Goal: Information Seeking & Learning: Learn about a topic

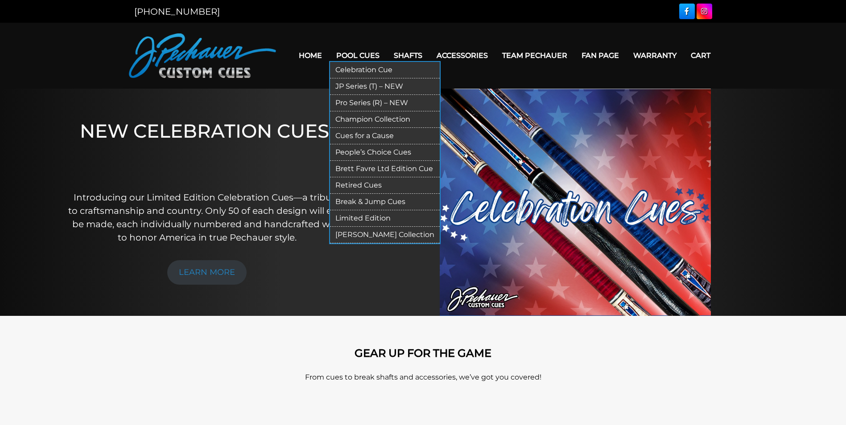
click at [351, 184] on link "Retired Cues" at bounding box center [385, 185] width 110 height 17
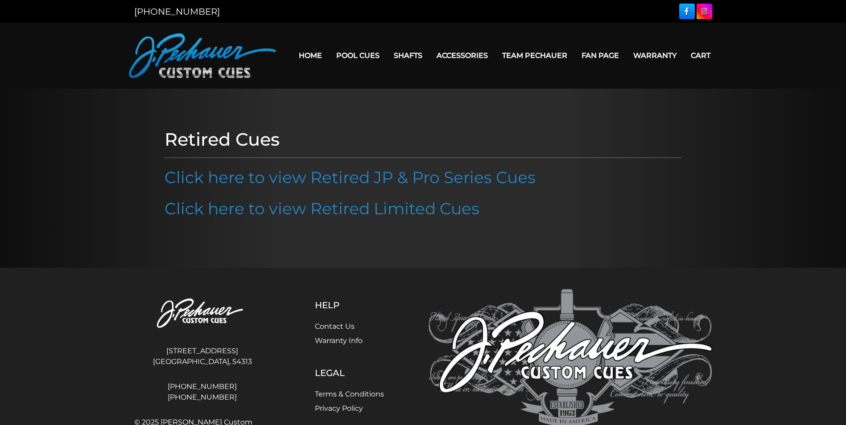
click at [351, 184] on link "Click here to view Retired JP & Pro Series Cues" at bounding box center [350, 178] width 371 height 20
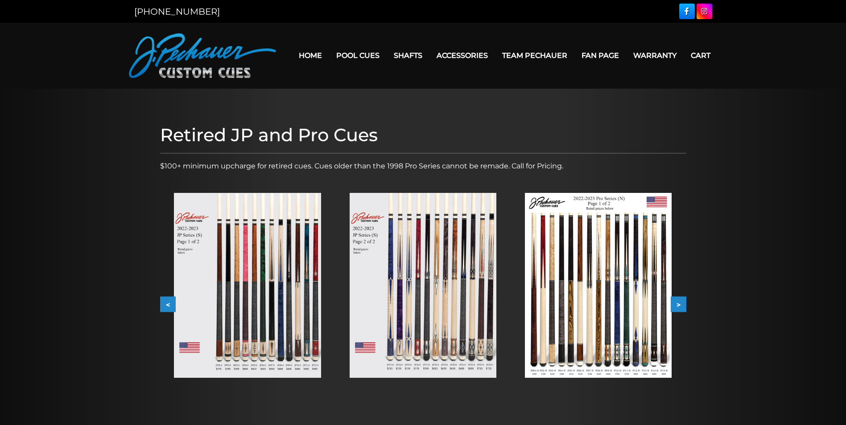
click at [676, 304] on button ">" at bounding box center [679, 305] width 16 height 16
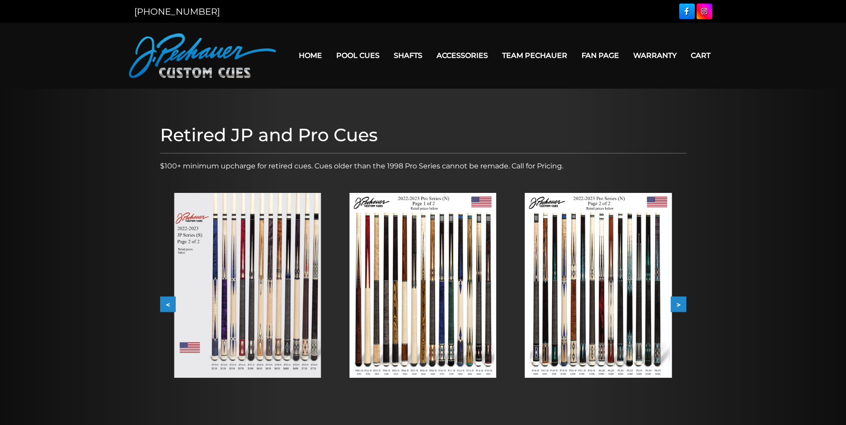
click at [676, 304] on button ">" at bounding box center [679, 305] width 16 height 16
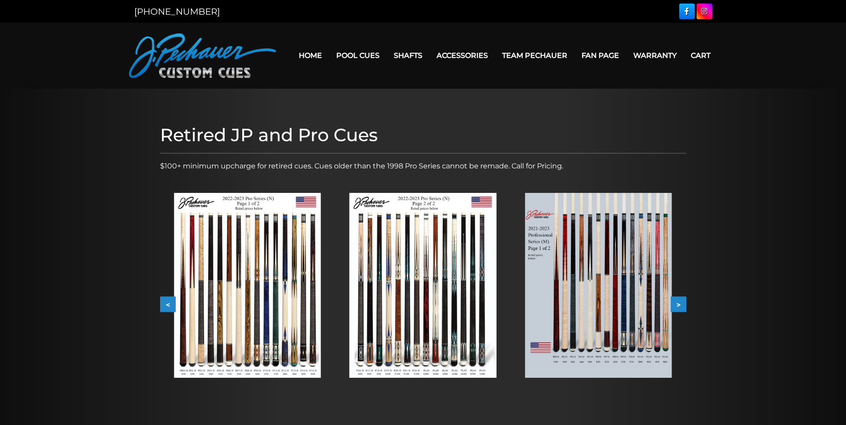
click at [676, 304] on button ">" at bounding box center [679, 305] width 16 height 16
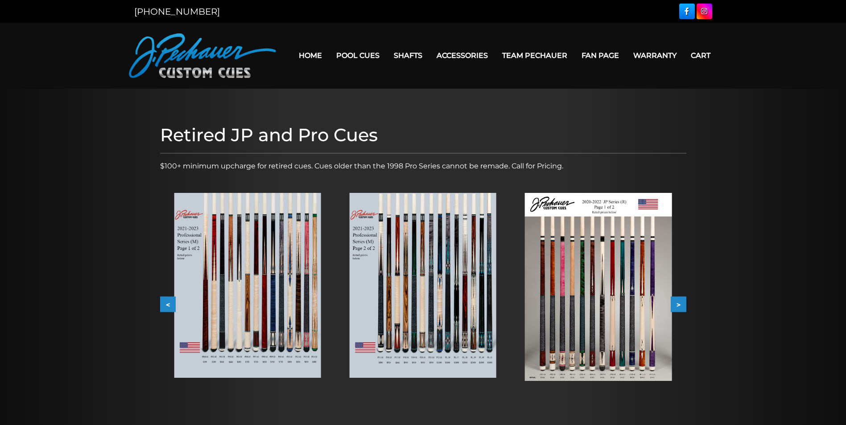
click at [676, 304] on button ">" at bounding box center [679, 305] width 16 height 16
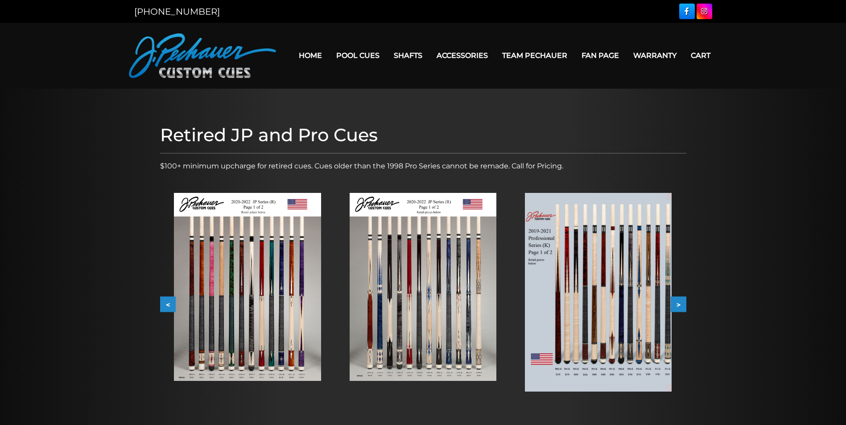
click at [676, 304] on button ">" at bounding box center [679, 305] width 16 height 16
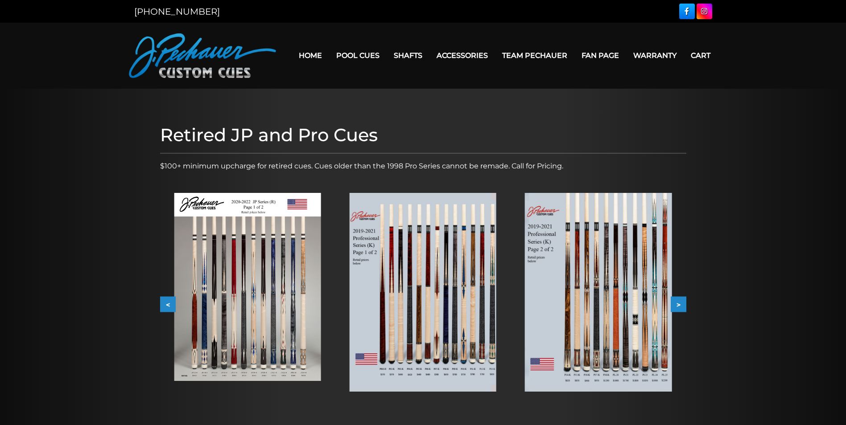
click at [676, 304] on button ">" at bounding box center [679, 305] width 16 height 16
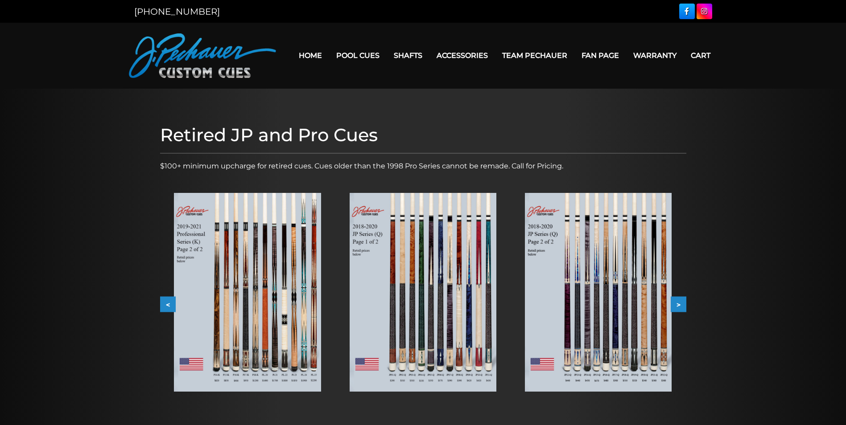
click at [676, 304] on button ">" at bounding box center [679, 305] width 16 height 16
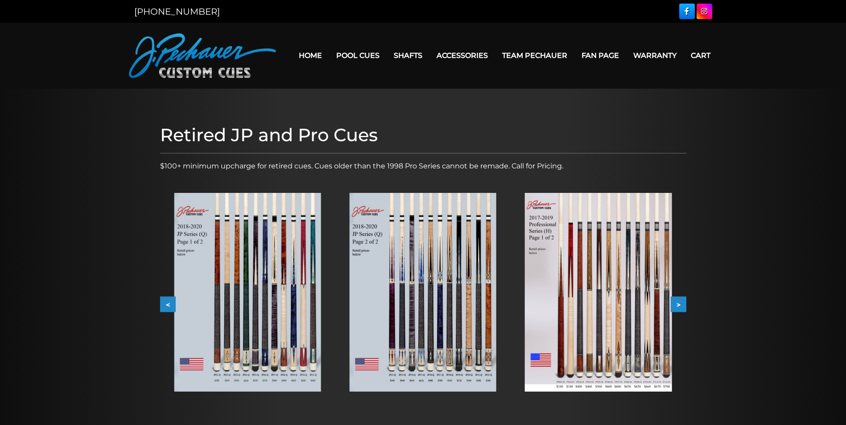
click at [676, 304] on button ">" at bounding box center [679, 305] width 16 height 16
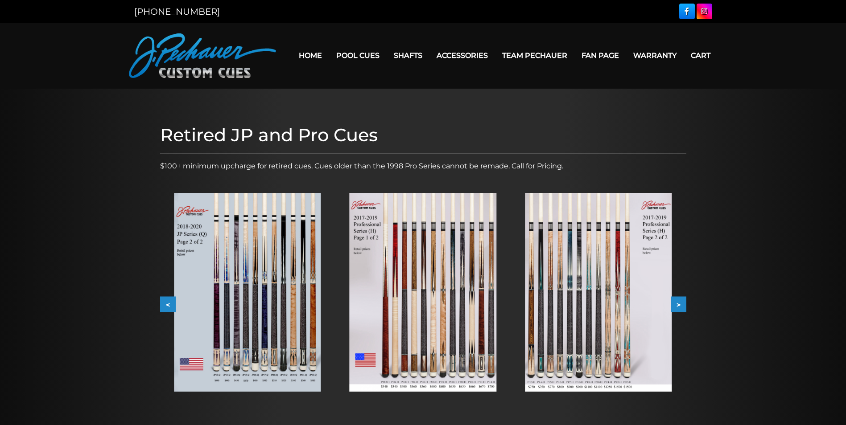
click at [676, 304] on button ">" at bounding box center [679, 305] width 16 height 16
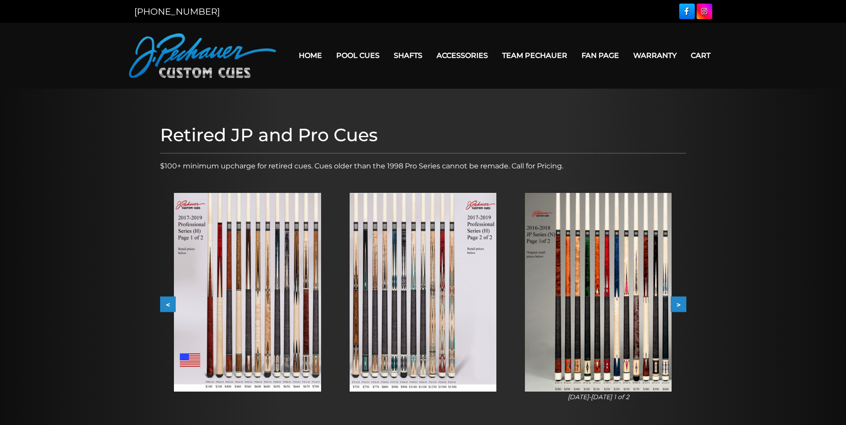
click at [676, 304] on button ">" at bounding box center [679, 305] width 16 height 16
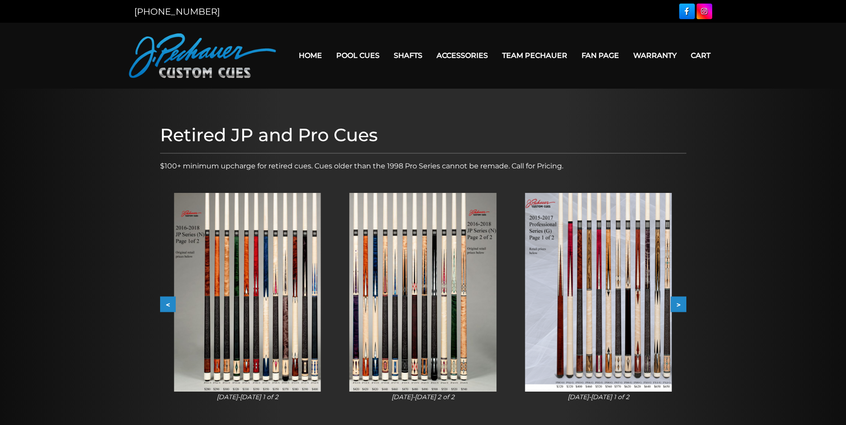
click at [676, 304] on button ">" at bounding box center [679, 305] width 16 height 16
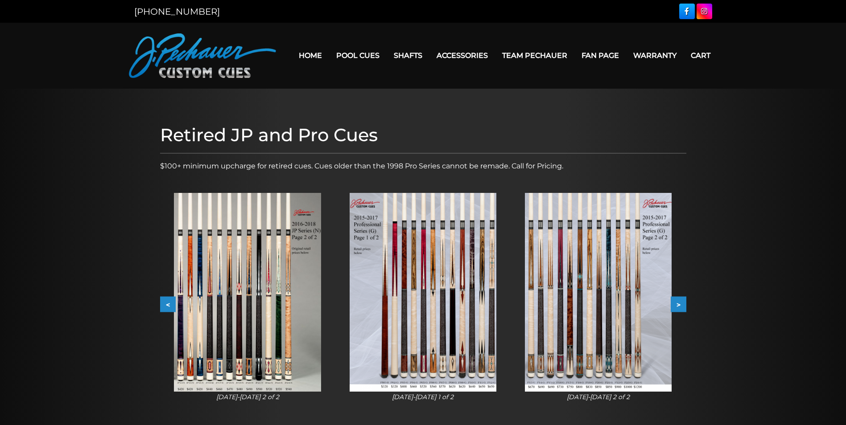
click at [676, 304] on button ">" at bounding box center [679, 305] width 16 height 16
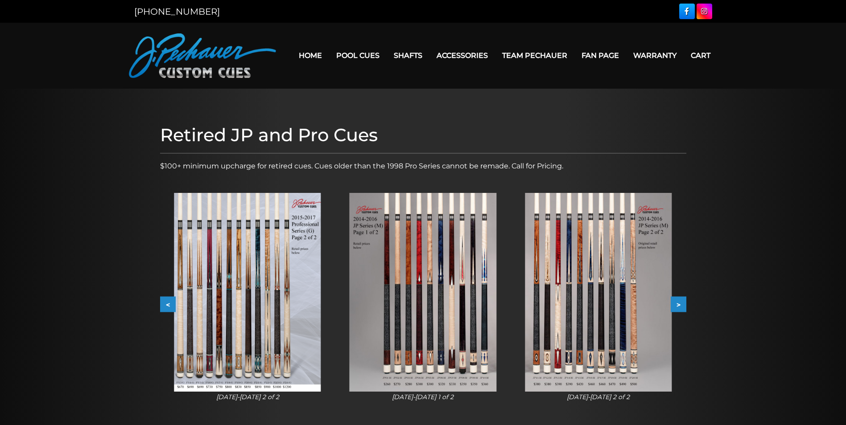
click at [676, 304] on button ">" at bounding box center [679, 305] width 16 height 16
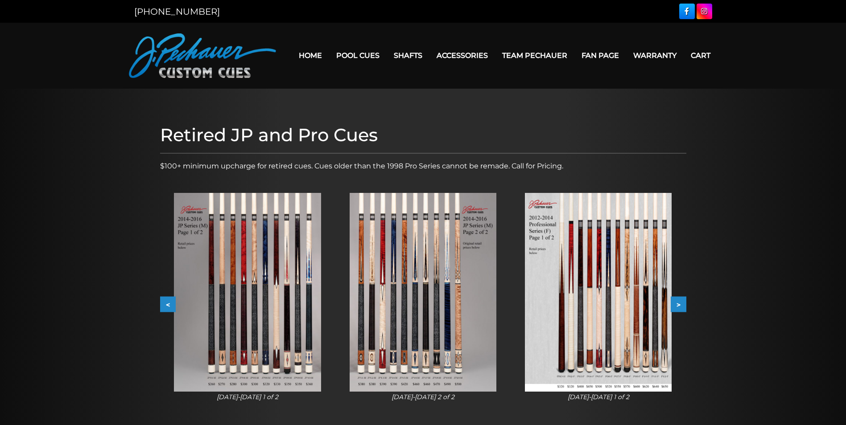
click at [676, 304] on button ">" at bounding box center [679, 305] width 16 height 16
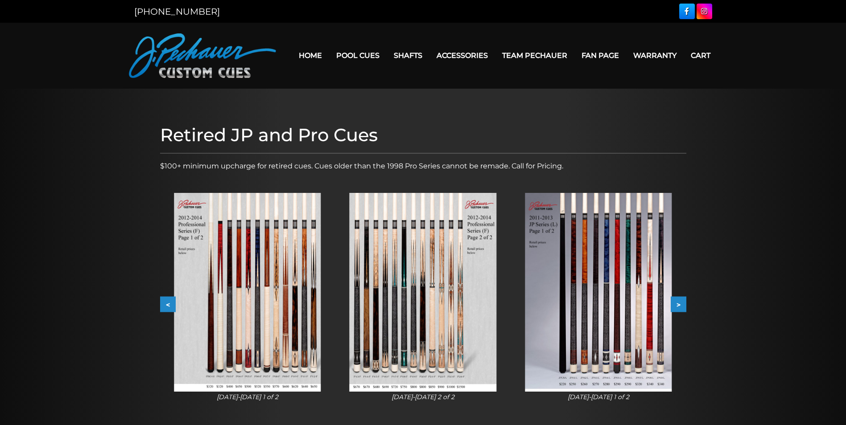
click at [676, 304] on button ">" at bounding box center [679, 305] width 16 height 16
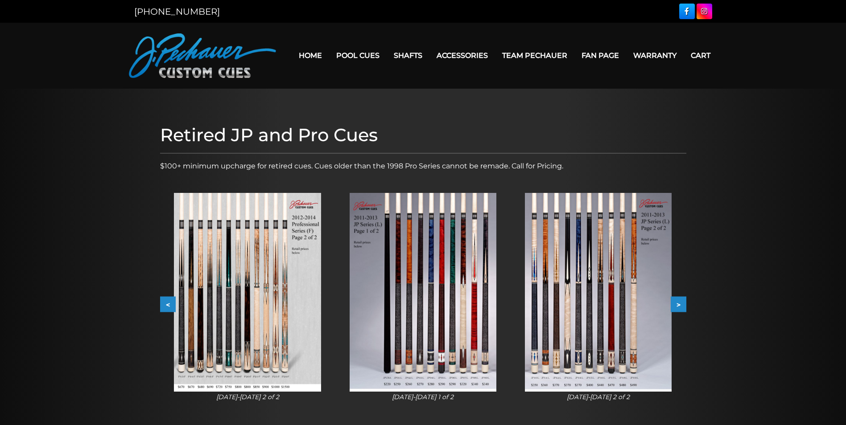
click at [676, 304] on button ">" at bounding box center [679, 305] width 16 height 16
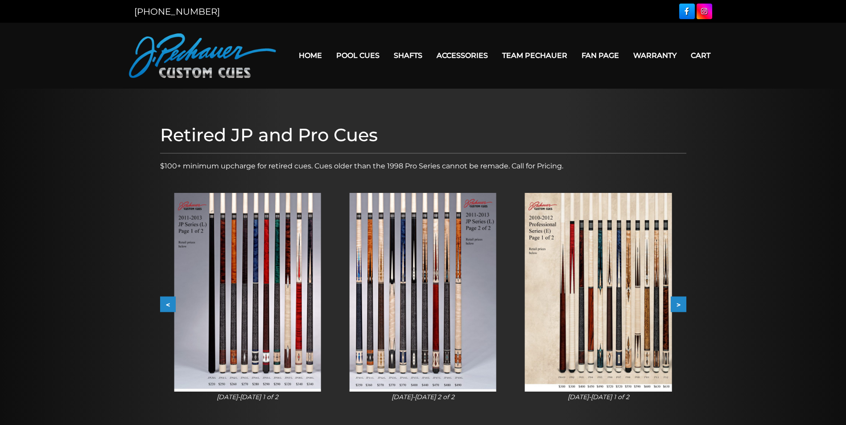
click at [676, 304] on button ">" at bounding box center [679, 305] width 16 height 16
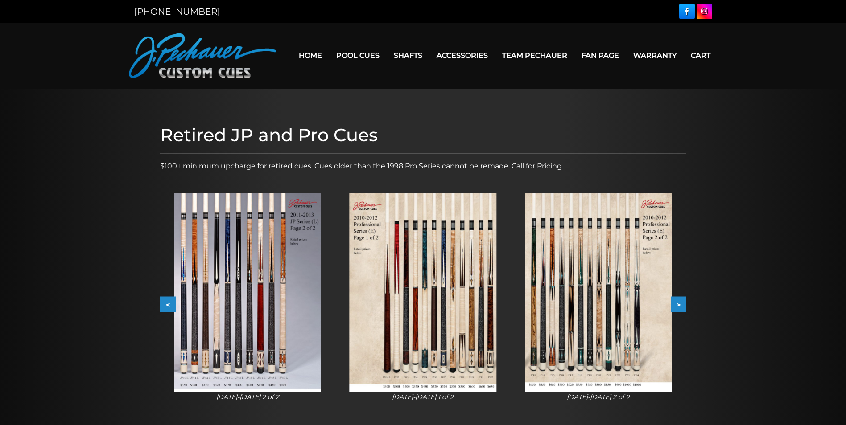
click at [676, 304] on button ">" at bounding box center [679, 305] width 16 height 16
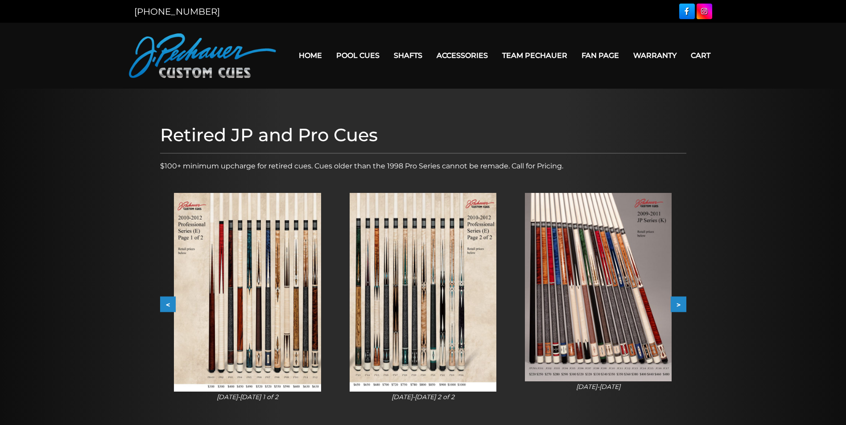
click at [676, 304] on button ">" at bounding box center [679, 305] width 16 height 16
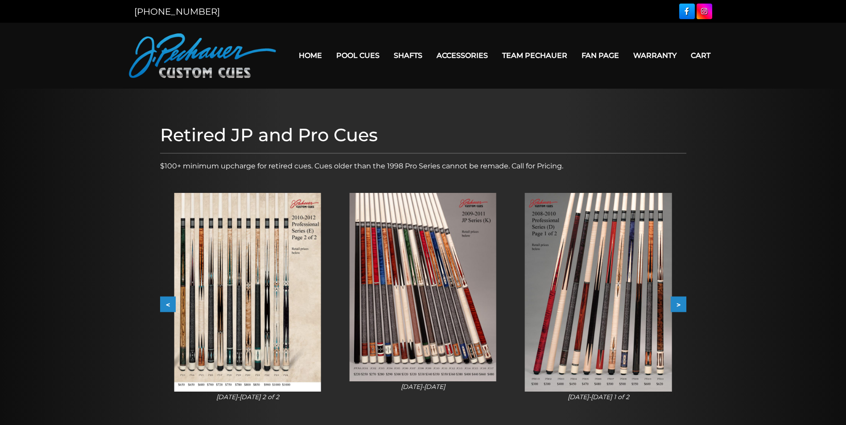
click at [676, 304] on button ">" at bounding box center [679, 305] width 16 height 16
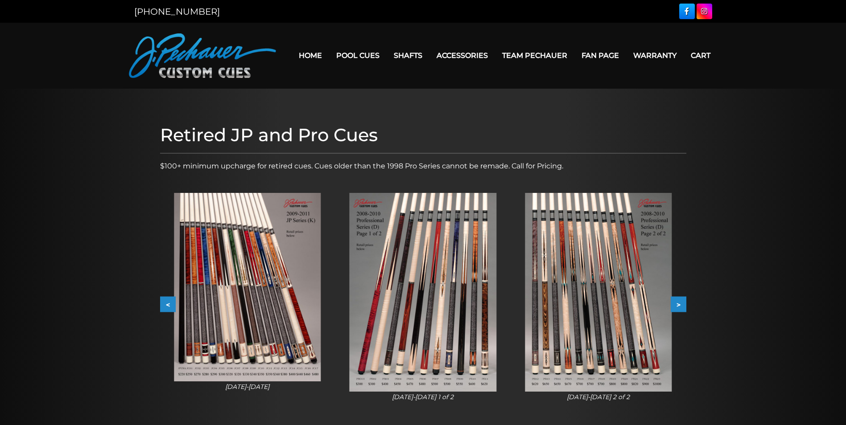
click at [676, 304] on button ">" at bounding box center [679, 305] width 16 height 16
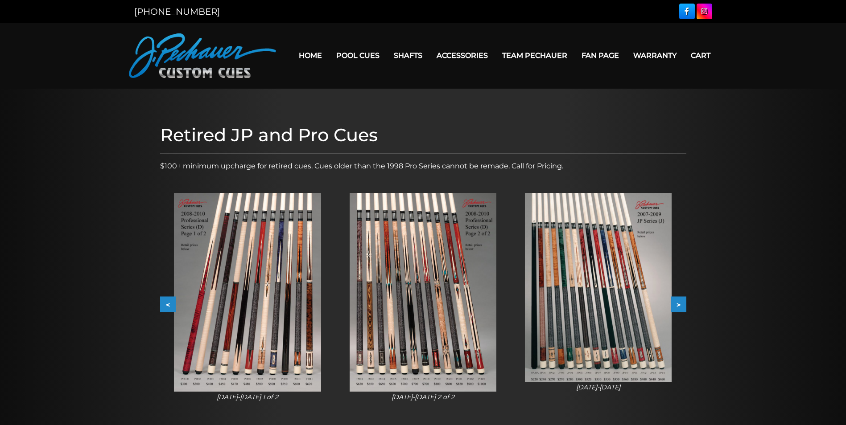
click at [259, 335] on img at bounding box center [247, 292] width 147 height 199
